Goal: Task Accomplishment & Management: Manage account settings

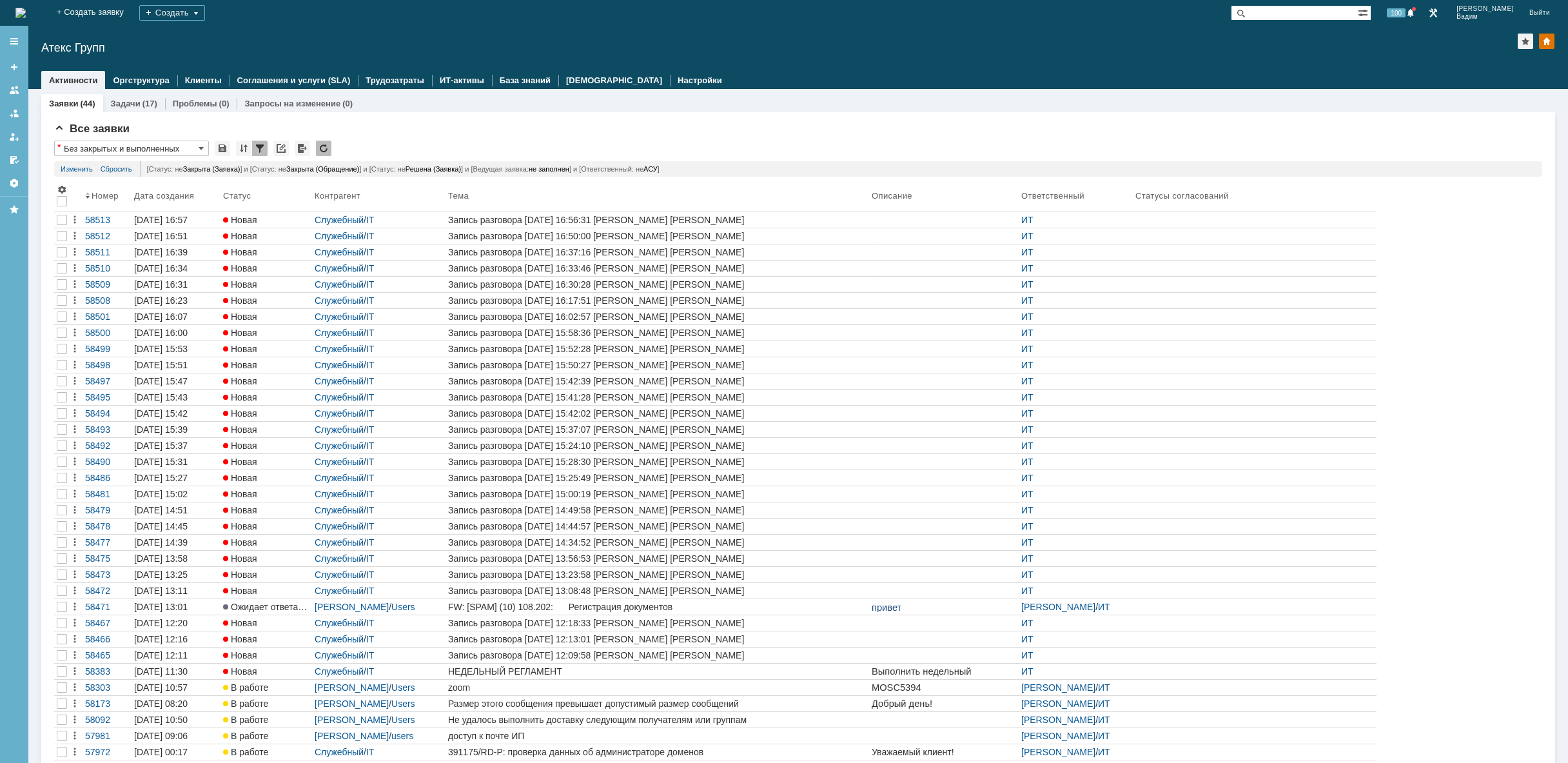
click at [26, 11] on img at bounding box center [21, 13] width 10 height 10
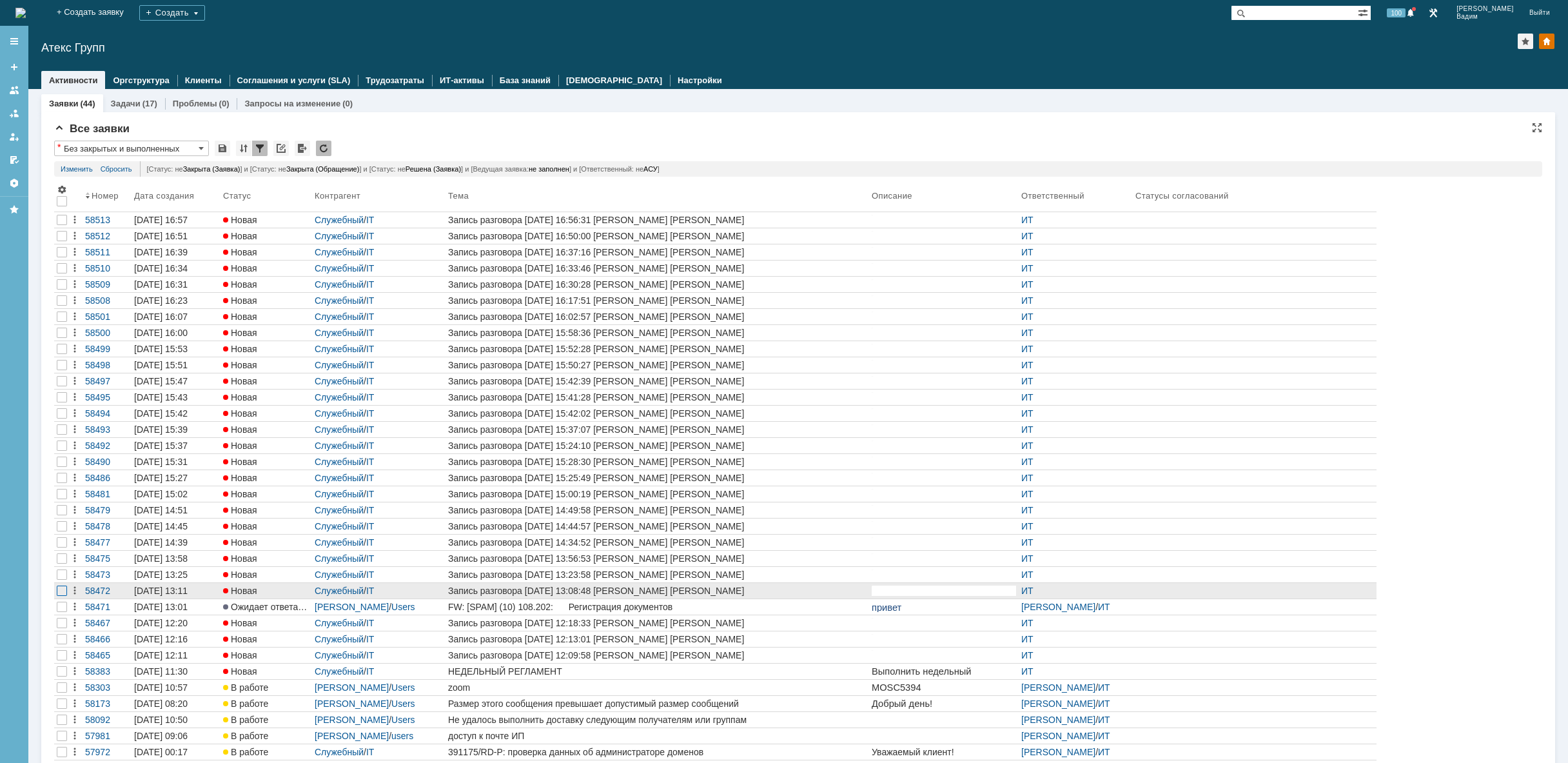
click at [57, 588] on div at bounding box center [62, 590] width 10 height 10
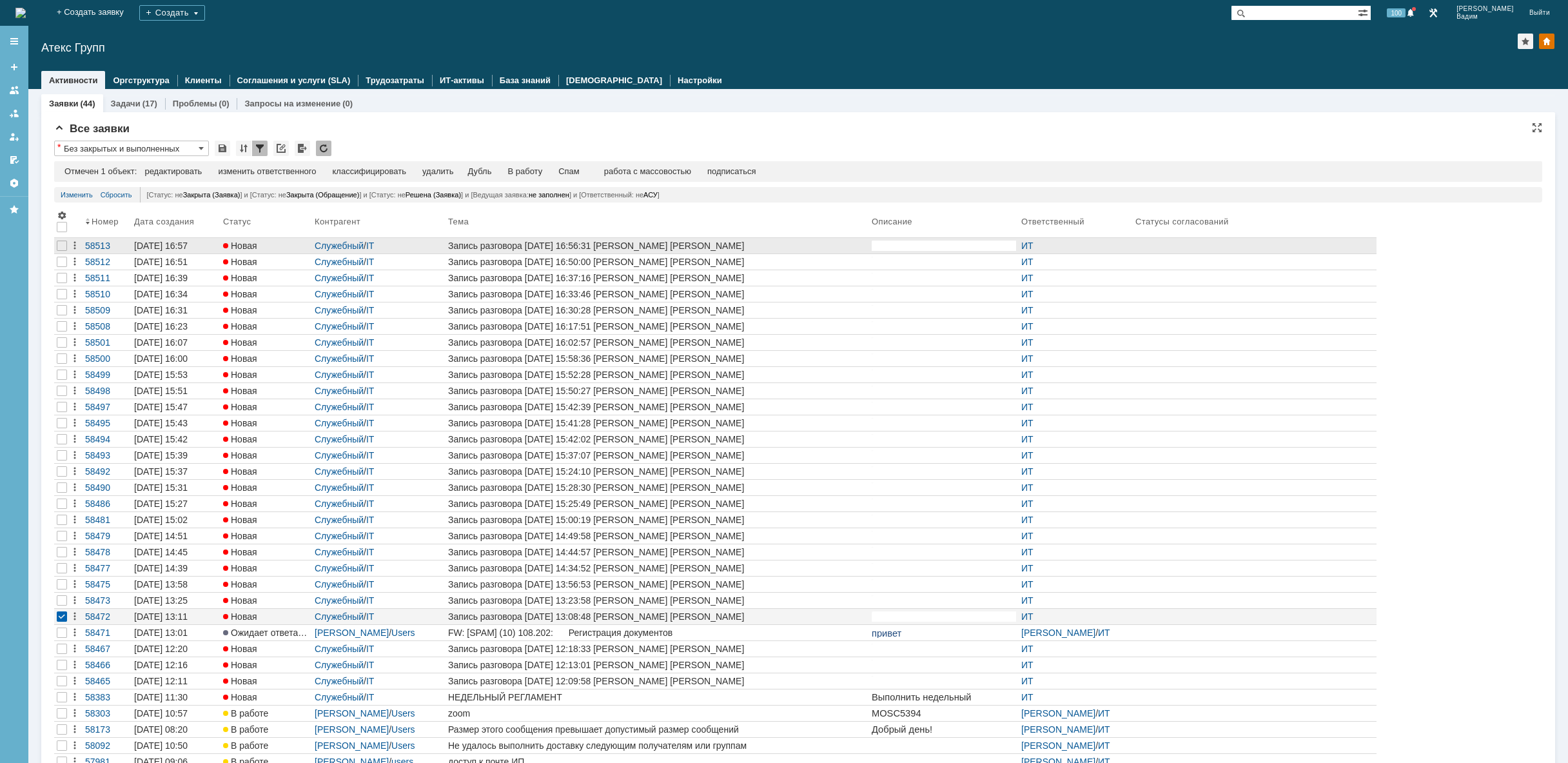
click at [56, 244] on div at bounding box center [62, 245] width 16 height 16
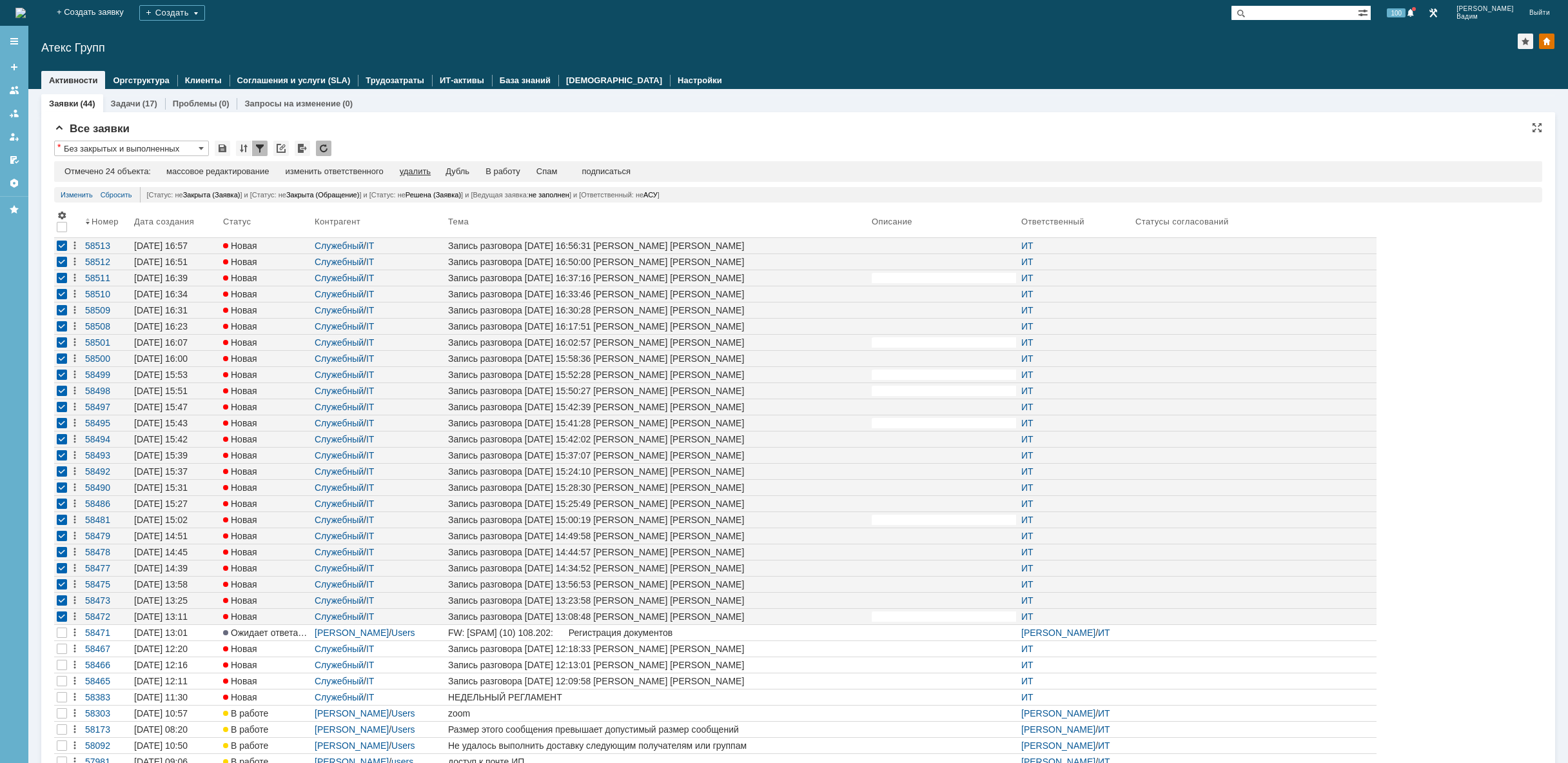
click at [413, 167] on div "удалить" at bounding box center [415, 172] width 31 height 10
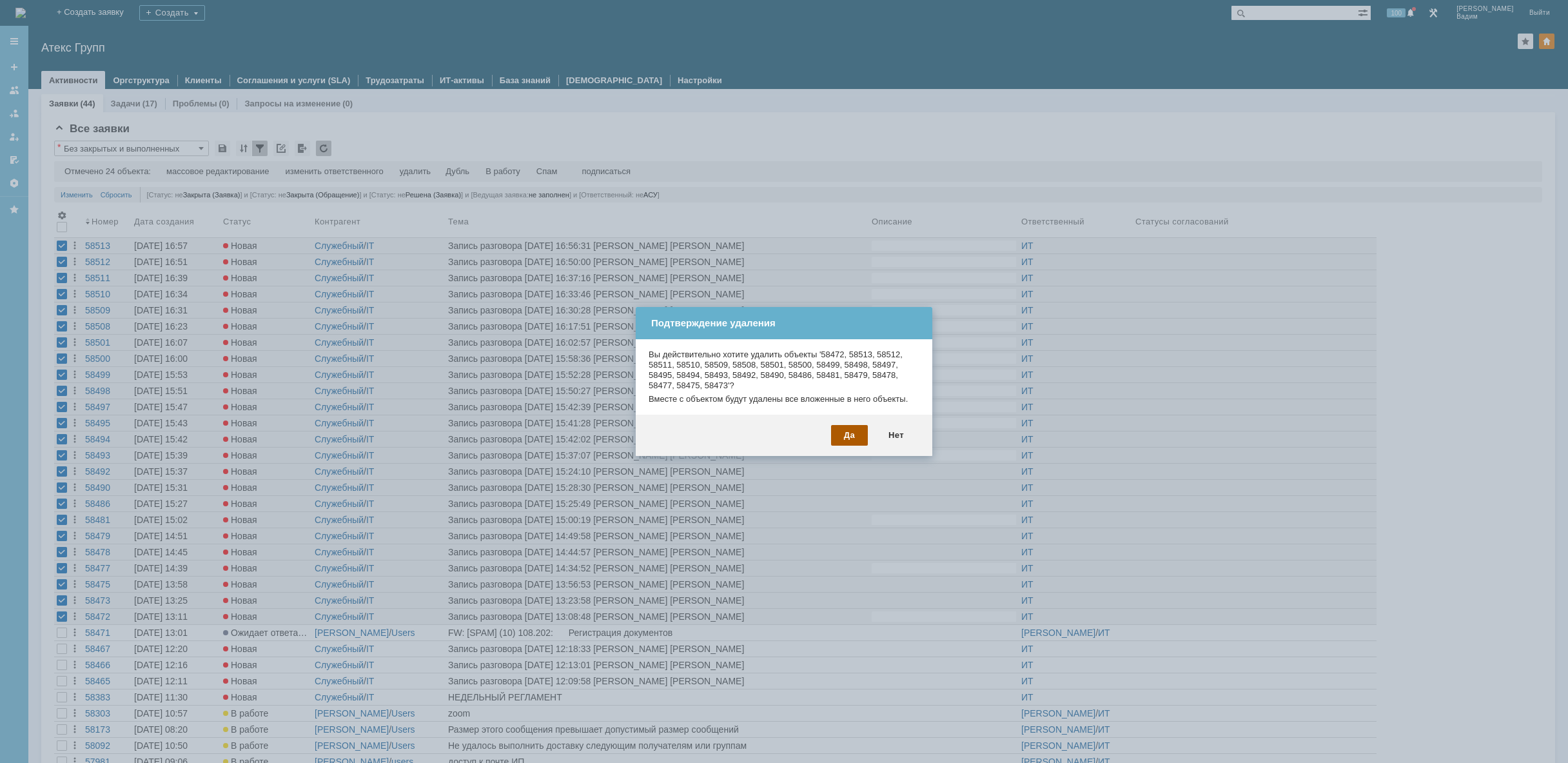
click at [852, 437] on div "Да" at bounding box center [849, 435] width 36 height 21
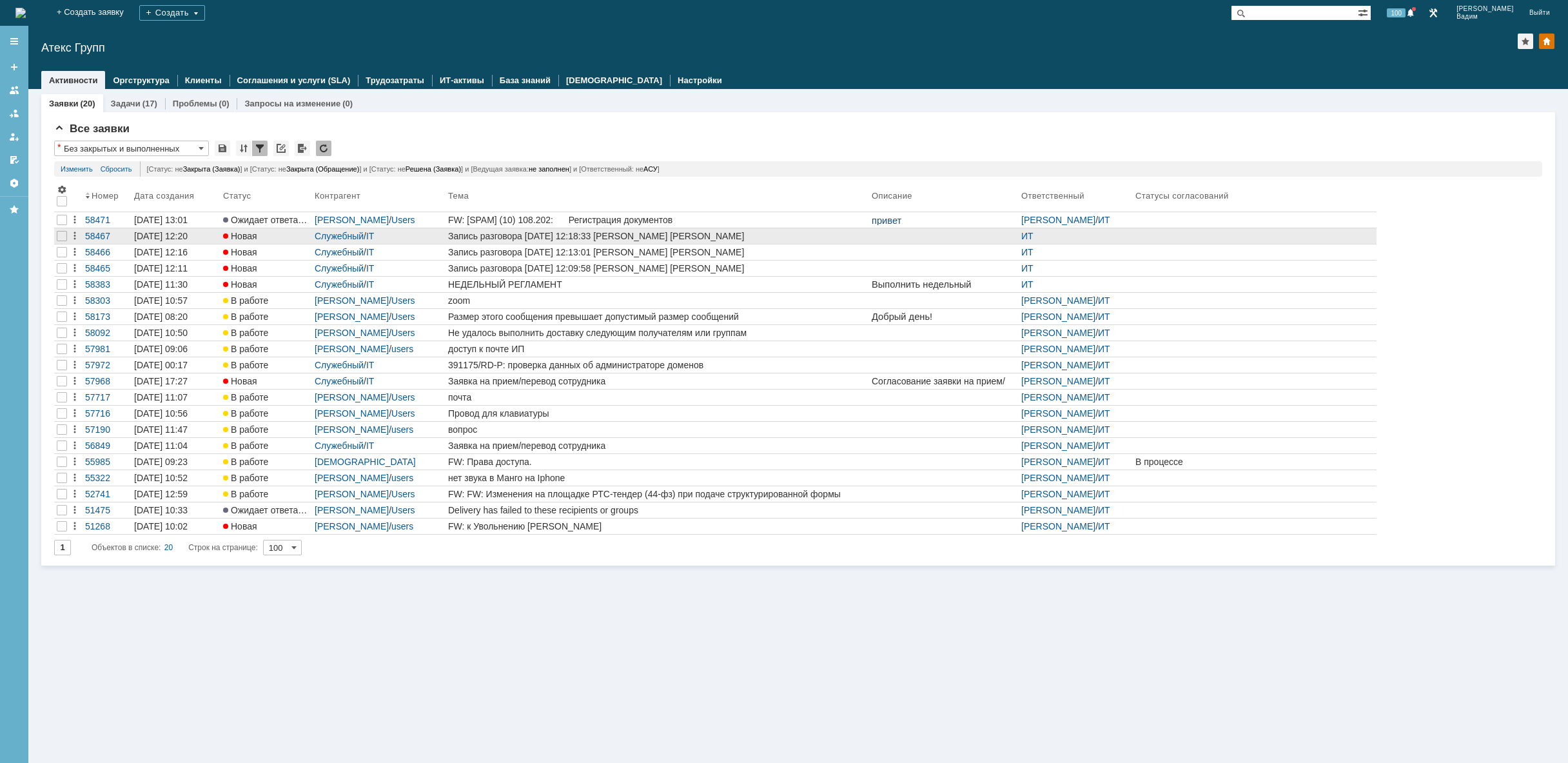
click at [63, 242] on div at bounding box center [62, 237] width 16 height 16
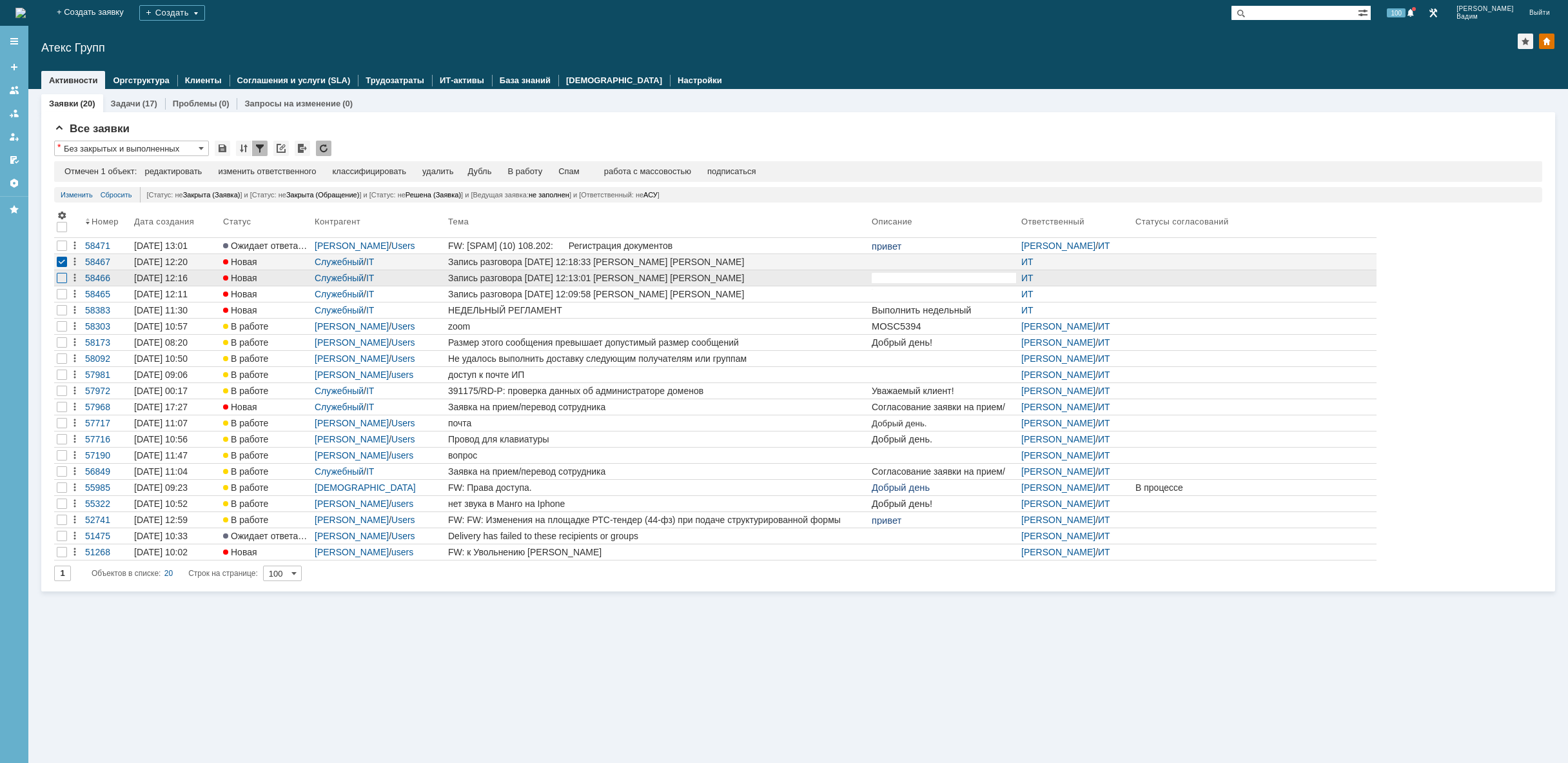
click at [58, 277] on div at bounding box center [62, 278] width 10 height 10
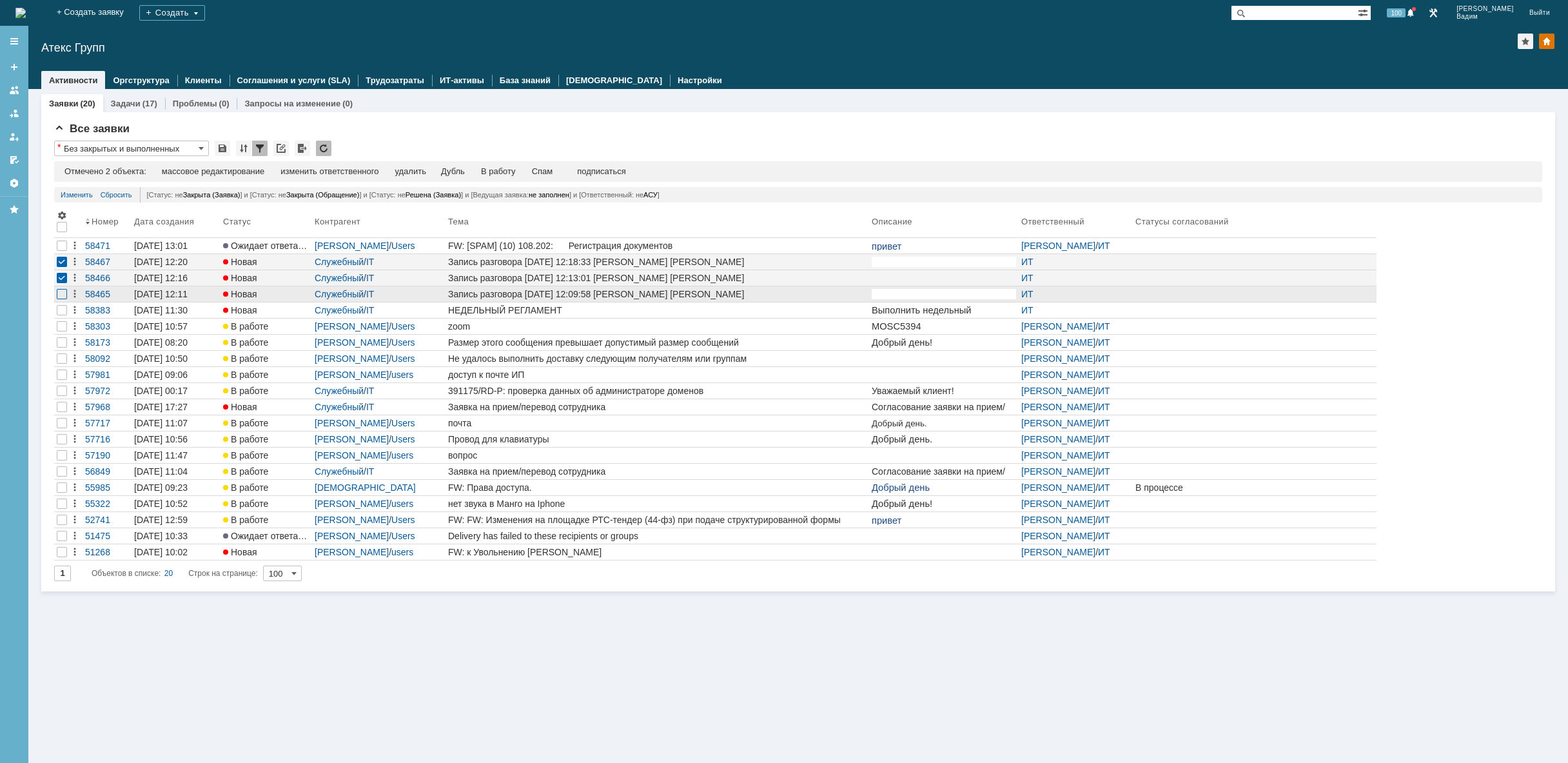
click at [60, 292] on div at bounding box center [62, 294] width 10 height 10
click at [412, 170] on div "удалить" at bounding box center [409, 172] width 31 height 10
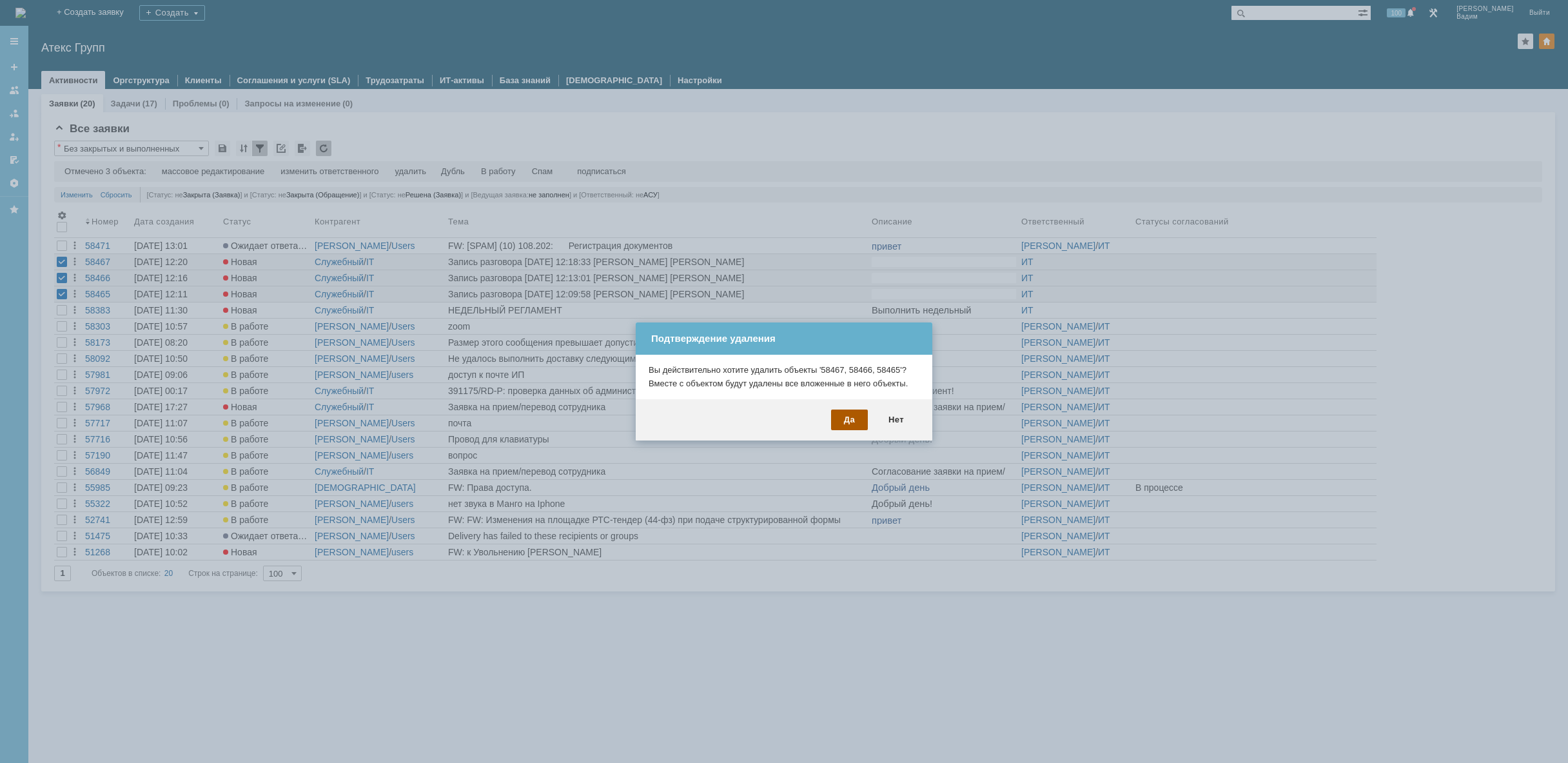
click at [850, 425] on div "Да" at bounding box center [849, 419] width 36 height 21
